Goal: Navigation & Orientation: Understand site structure

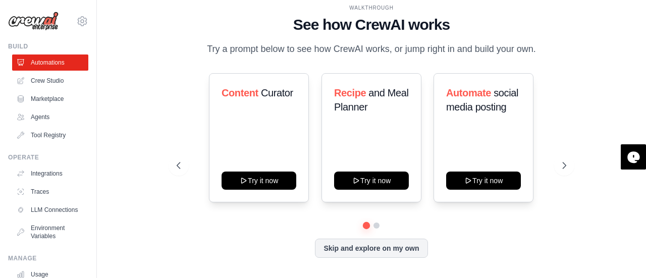
click at [592, 78] on div "WALKTHROUGH See how [PERSON_NAME] works Try a prompt below to see how [PERSON_N…" at bounding box center [371, 139] width 517 height 258
click at [560, 167] on button at bounding box center [565, 166] width 20 height 20
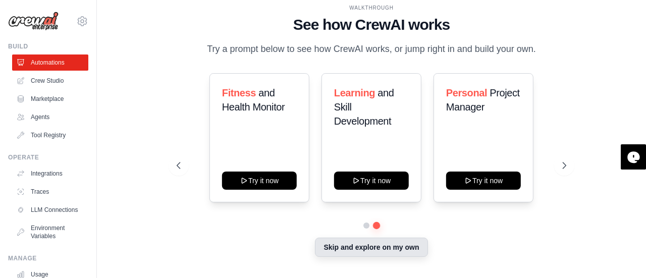
click at [353, 247] on button "Skip and explore on my own" at bounding box center [371, 247] width 113 height 19
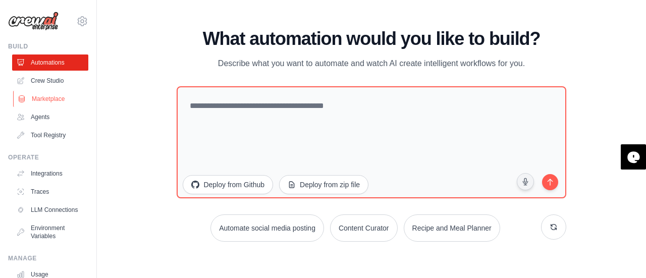
click at [51, 92] on link "Marketplace" at bounding box center [51, 99] width 76 height 16
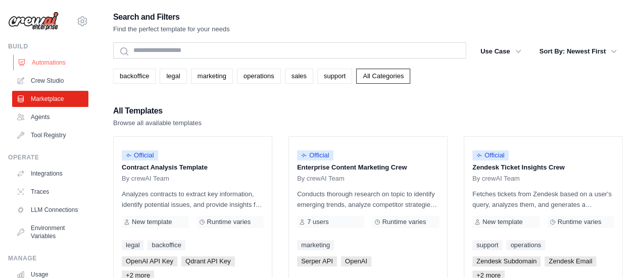
click at [39, 64] on link "Automations" at bounding box center [51, 63] width 76 height 16
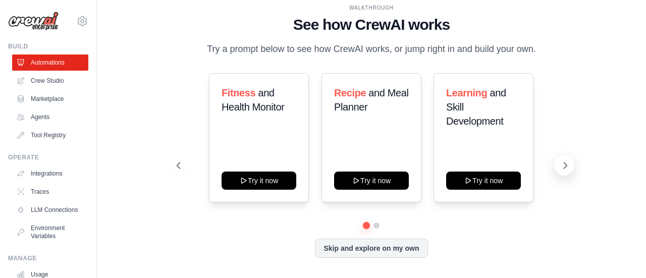
click at [559, 161] on button at bounding box center [565, 166] width 20 height 20
click at [563, 165] on icon at bounding box center [566, 166] width 10 height 10
click at [566, 161] on icon at bounding box center [566, 166] width 10 height 10
click at [178, 161] on icon at bounding box center [178, 166] width 10 height 10
click at [24, 45] on div "Build" at bounding box center [48, 46] width 80 height 8
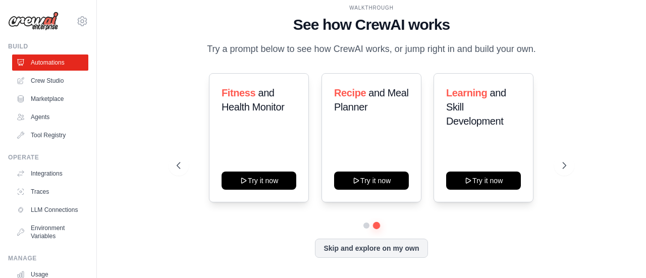
click at [33, 22] on img at bounding box center [33, 21] width 51 height 19
click at [76, 19] on icon at bounding box center [82, 21] width 12 height 12
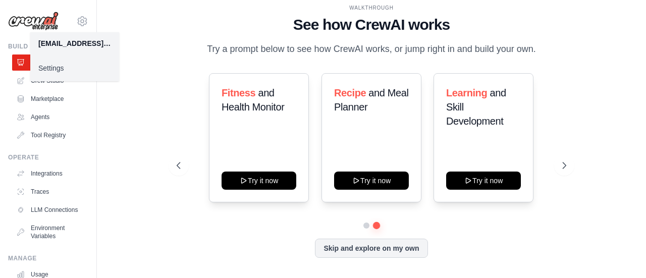
click at [134, 8] on main "WALKTHROUGH See how [PERSON_NAME] works Try a prompt below to see how [PERSON_N…" at bounding box center [371, 139] width 549 height 278
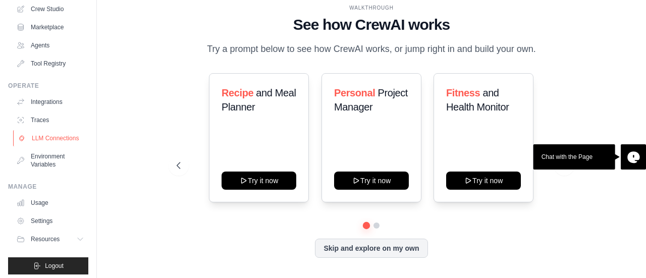
scroll to position [84, 0]
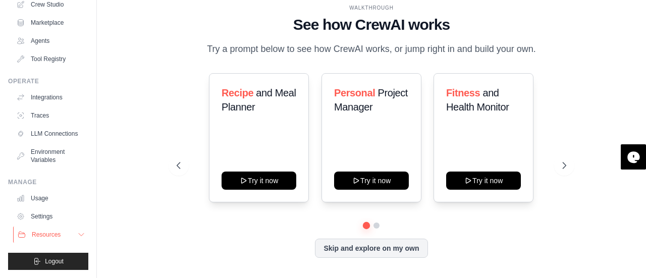
click at [77, 234] on icon at bounding box center [81, 235] width 8 height 8
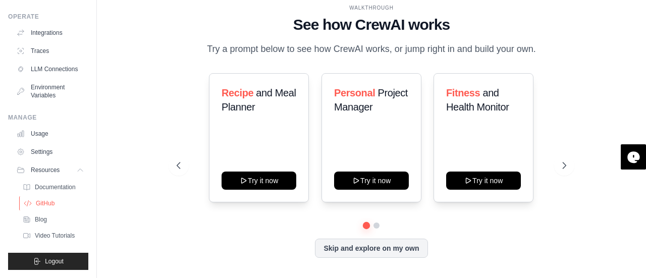
scroll to position [148, 0]
click at [77, 168] on icon at bounding box center [81, 170] width 8 height 8
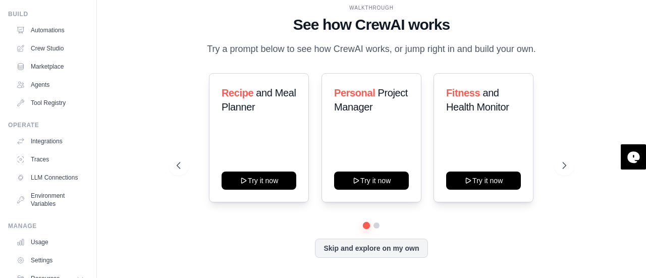
scroll to position [0, 0]
